Goal: Transaction & Acquisition: Purchase product/service

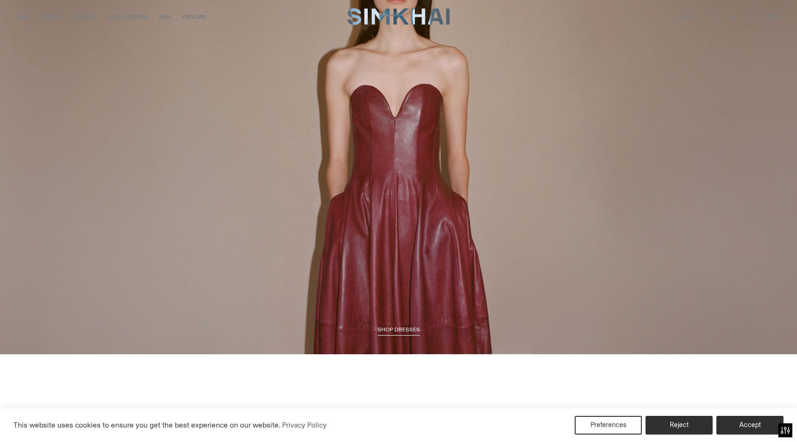
scroll to position [1406, 0]
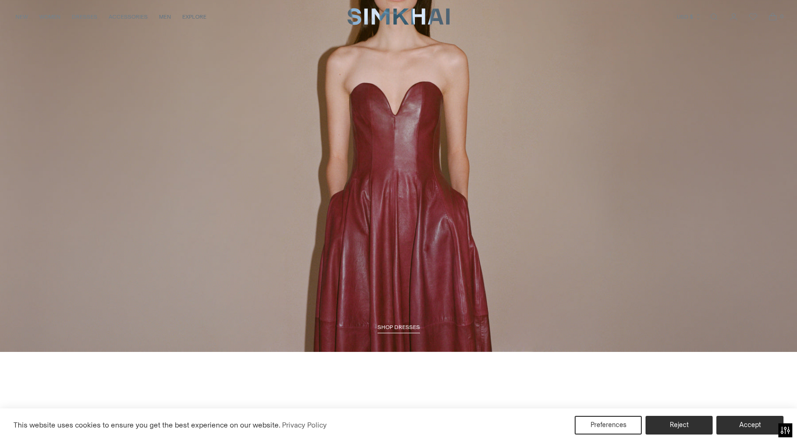
click at [408, 329] on span "SHOP DRESSES" at bounding box center [399, 327] width 42 height 7
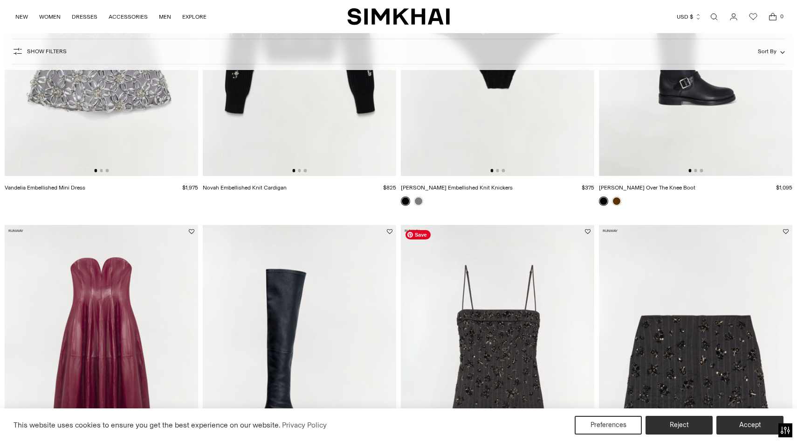
scroll to position [632, 0]
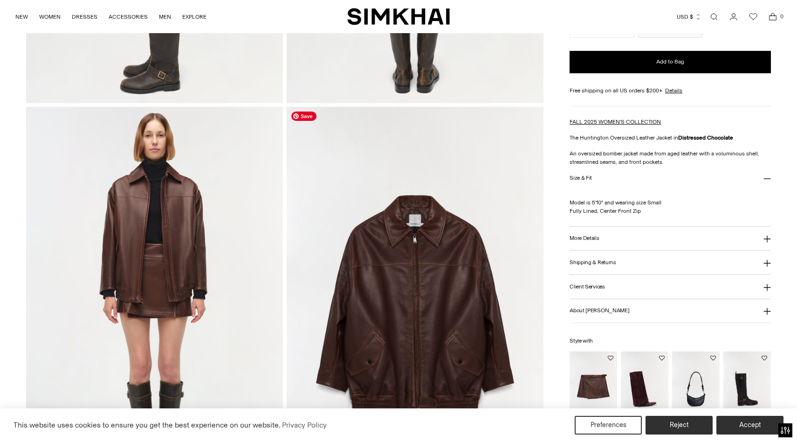
scroll to position [740, 0]
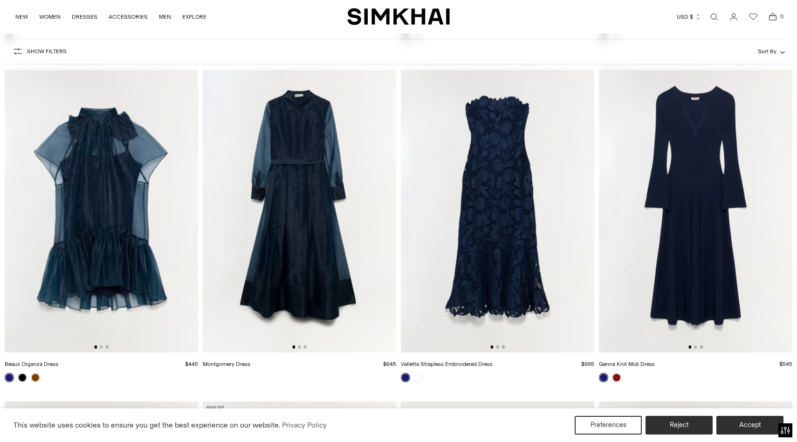
scroll to position [16677, 0]
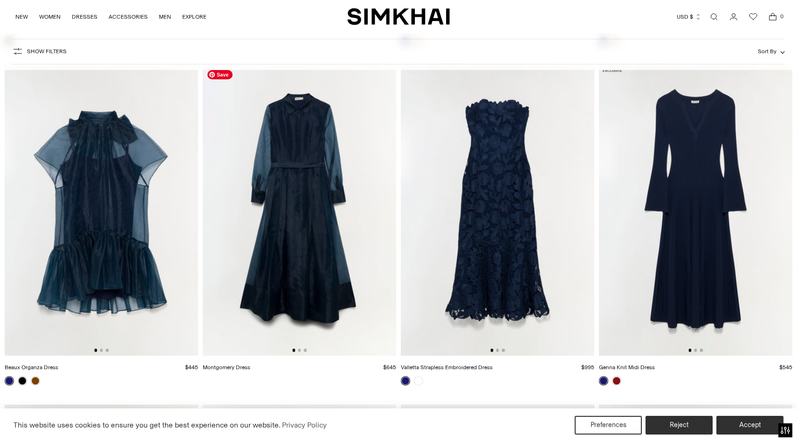
click at [305, 254] on img at bounding box center [300, 210] width 194 height 290
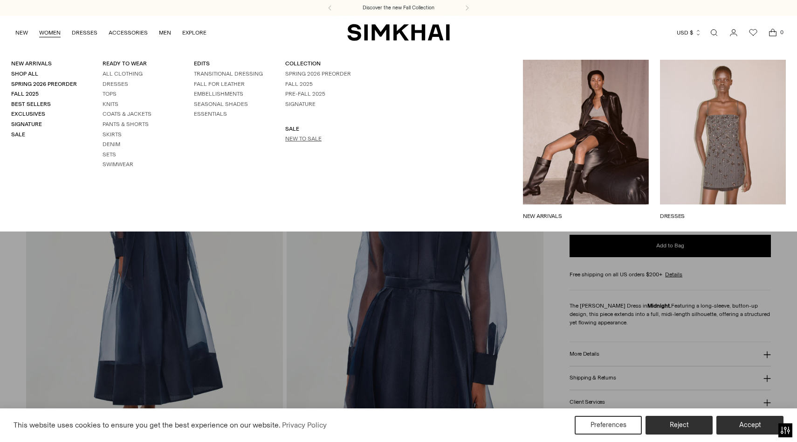
click at [292, 138] on link "New to Sale" at bounding box center [303, 138] width 36 height 7
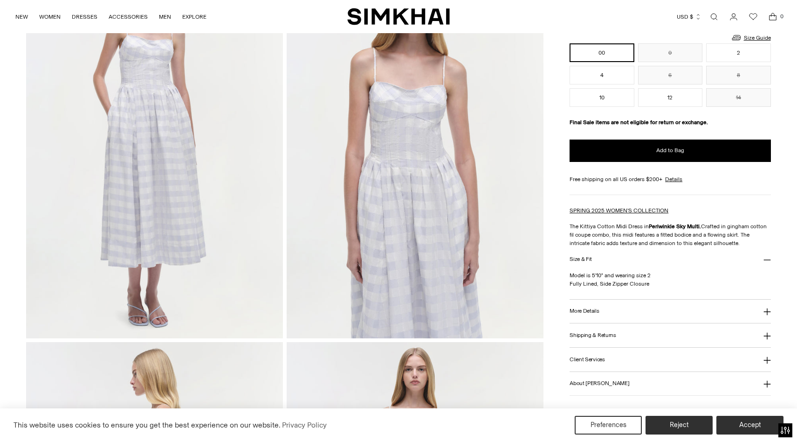
scroll to position [143, 0]
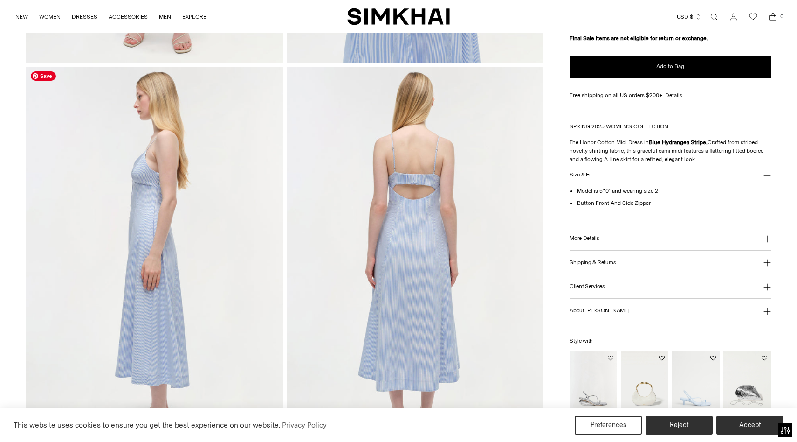
scroll to position [391, 0]
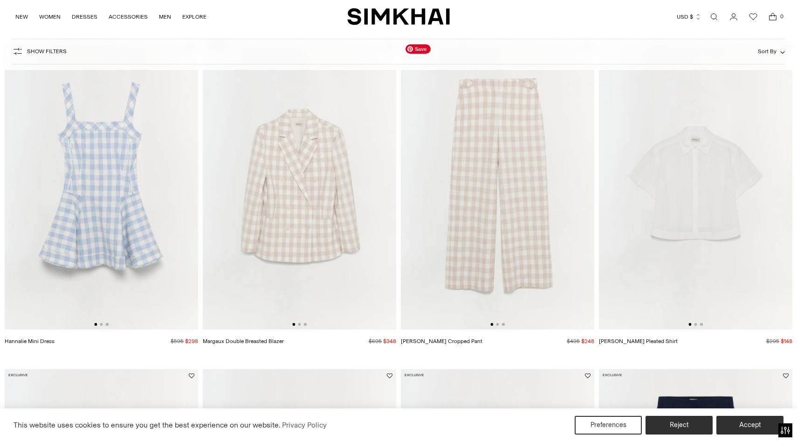
scroll to position [1441, 0]
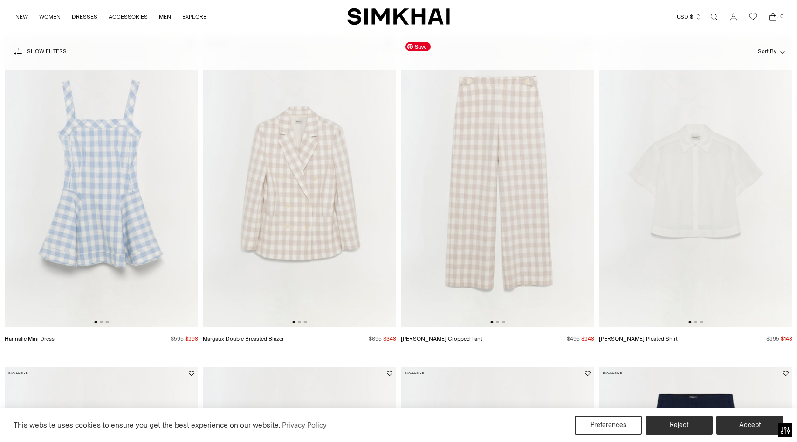
click at [482, 267] on img at bounding box center [498, 182] width 194 height 290
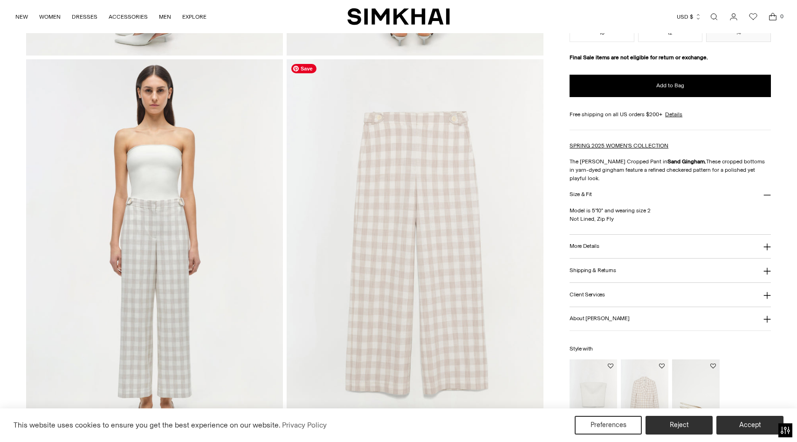
scroll to position [797, 0]
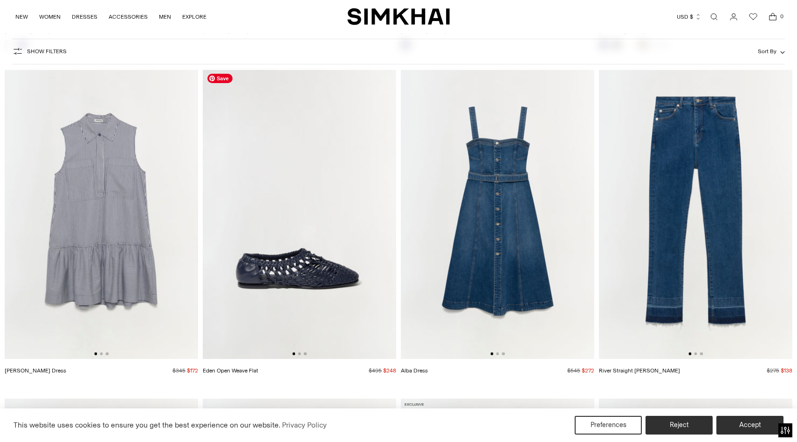
scroll to position [2079, 0]
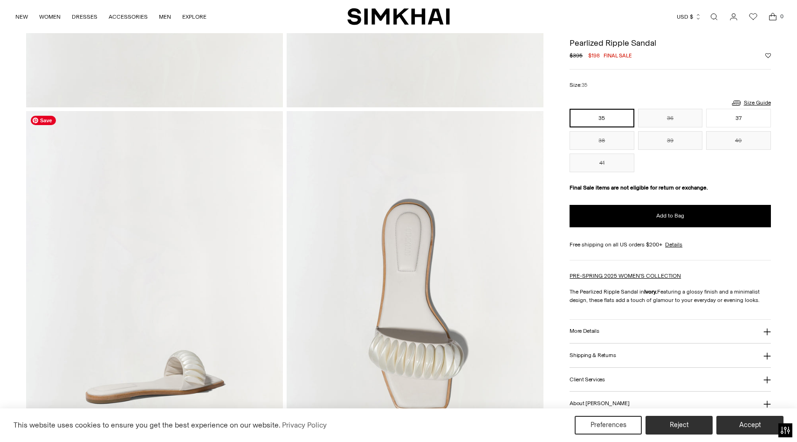
scroll to position [338, 0]
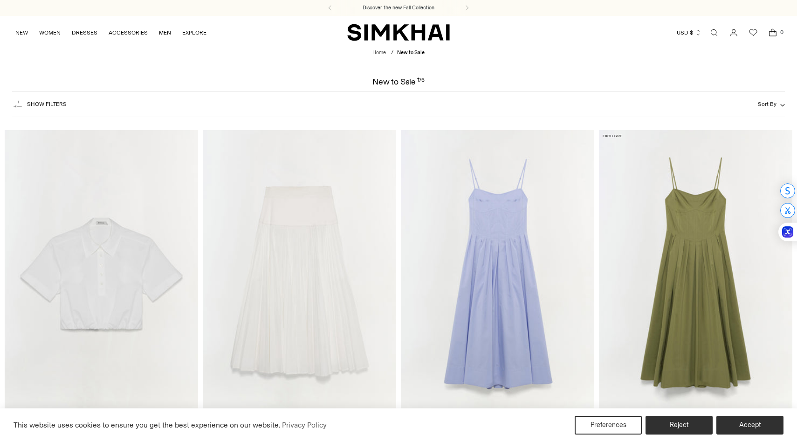
scroll to position [1885, 0]
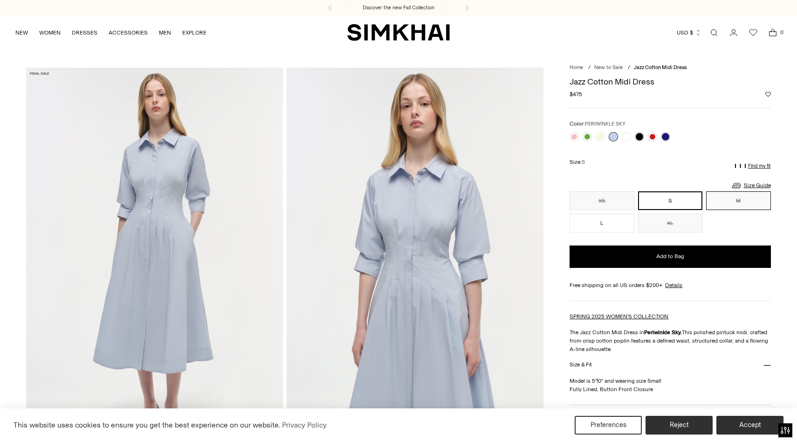
click at [746, 204] on button "M" at bounding box center [738, 200] width 64 height 19
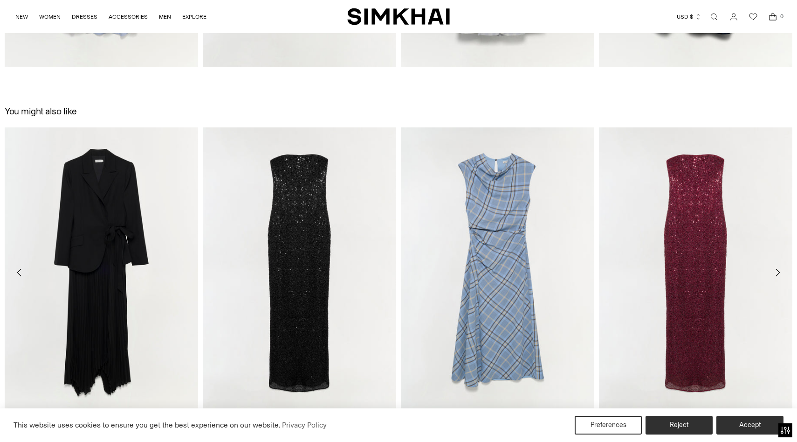
scroll to position [1511, 0]
